Goal: Task Accomplishment & Management: Manage account settings

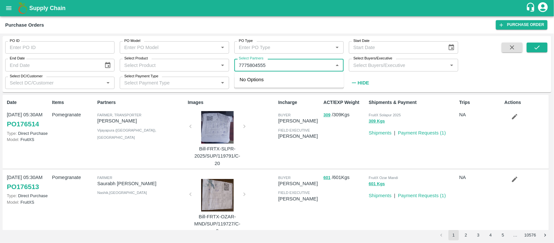
type input "7775804555"
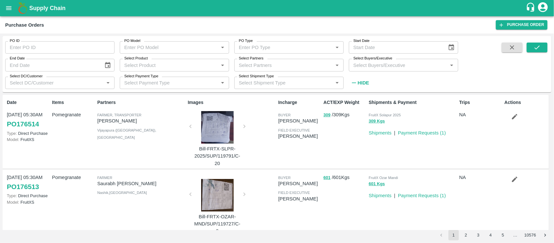
click at [232, 77] on div "Select Shipment Type Select Shipment Type   *" at bounding box center [286, 80] width 115 height 18
click at [259, 68] on input "Select Partners" at bounding box center [283, 65] width 95 height 8
paste input "7775804555"
type input "7775804555"
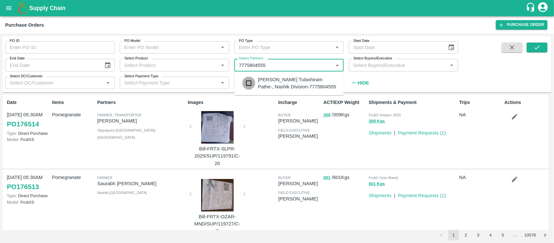
click at [251, 82] on input "checkbox" at bounding box center [249, 83] width 13 height 13
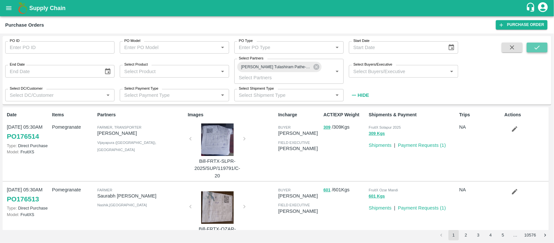
click at [530, 50] on button "submit" at bounding box center [537, 48] width 21 height 10
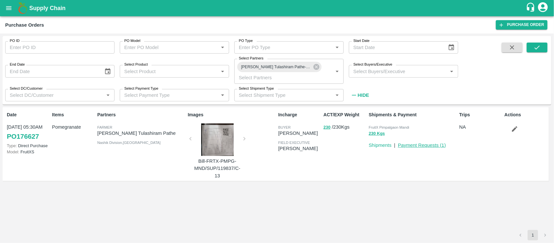
click at [432, 145] on link "Payment Requests ( 1 )" at bounding box center [422, 145] width 48 height 5
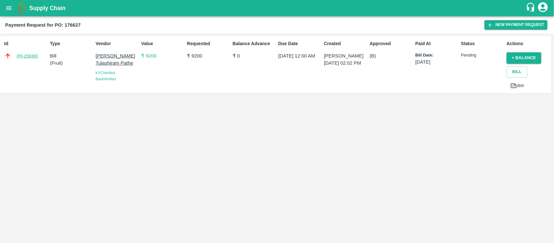
click at [30, 54] on link "PR-259365" at bounding box center [27, 56] width 21 height 6
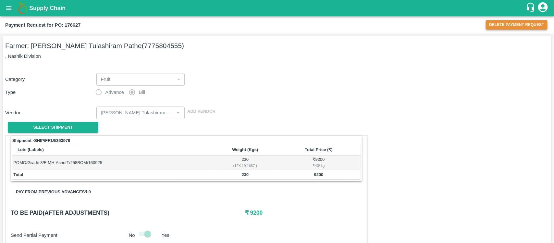
click at [511, 26] on button "Delete Payment Request" at bounding box center [517, 24] width 62 height 9
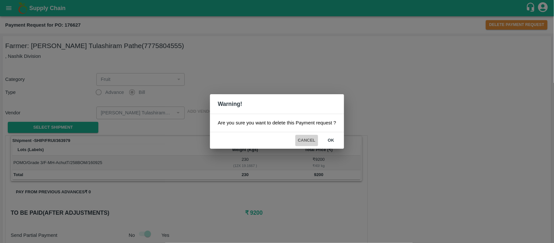
click at [309, 138] on button "Cancel" at bounding box center [306, 140] width 23 height 11
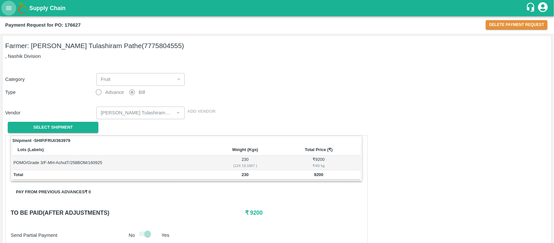
click at [4, 7] on button "open drawer" at bounding box center [8, 8] width 15 height 15
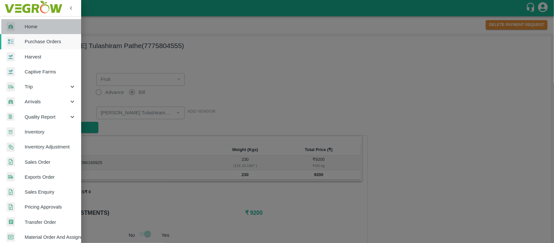
click at [44, 29] on span "Home" at bounding box center [50, 26] width 51 height 7
